Goal: Task Accomplishment & Management: Manage account settings

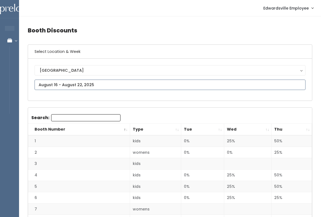
click at [64, 84] on input "text" at bounding box center [170, 84] width 271 height 10
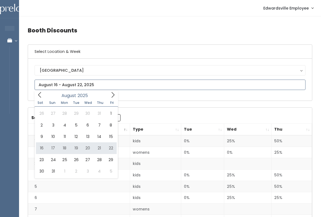
type input "August 16 to August 22"
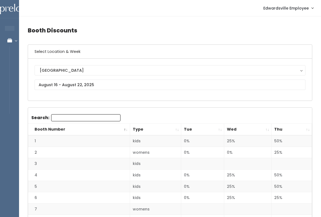
click at [295, 9] on span "Edwardsville Employee" at bounding box center [285, 8] width 45 height 6
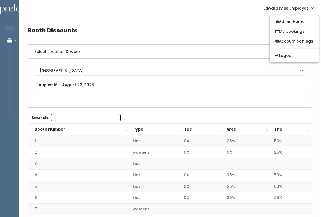
click at [304, 23] on link "Admin Home" at bounding box center [294, 22] width 49 height 10
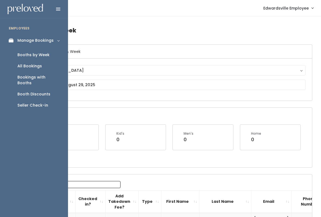
click at [29, 77] on div "Bookings with Booths" at bounding box center [38, 79] width 42 height 11
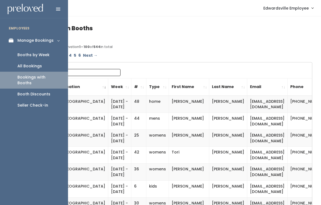
click at [16, 90] on link "Booth Discounts" at bounding box center [34, 93] width 68 height 11
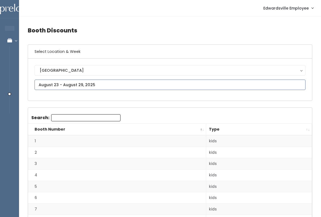
click at [41, 83] on input "text" at bounding box center [170, 84] width 271 height 10
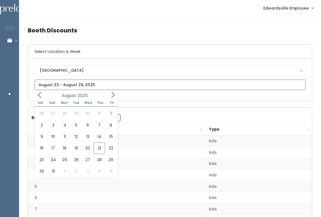
type input "August 16 to August 22"
